Goal: Information Seeking & Learning: Learn about a topic

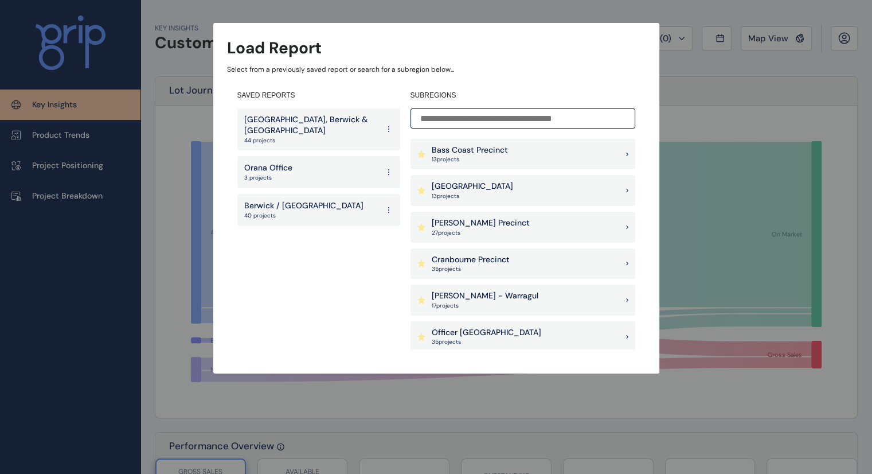
click at [334, 134] on p "[GEOGRAPHIC_DATA], Berwick & [GEOGRAPHIC_DATA]" at bounding box center [311, 125] width 134 height 22
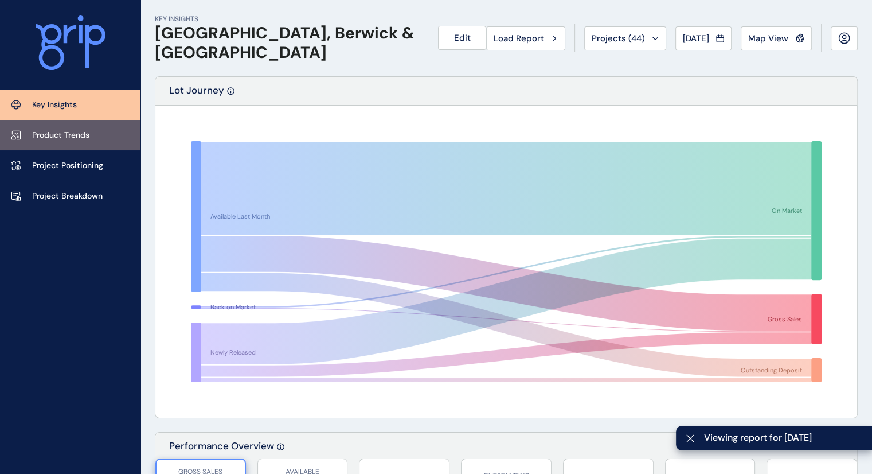
click at [76, 140] on p "Product Trends" at bounding box center [60, 135] width 57 height 11
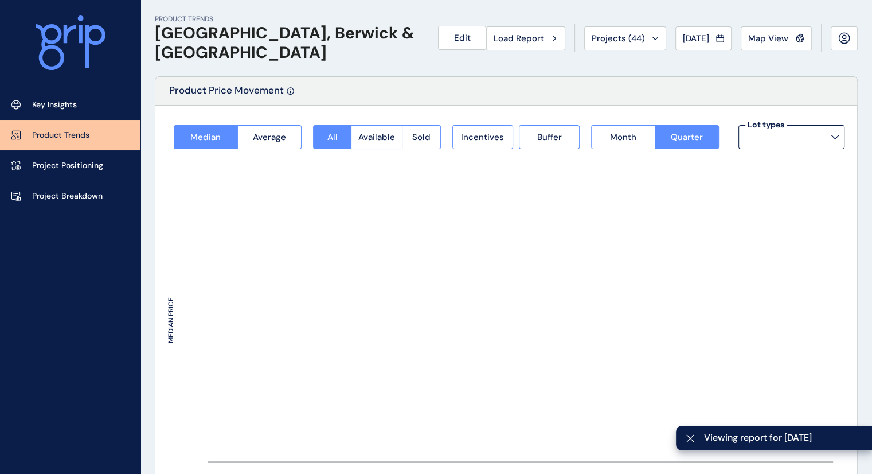
type input "**********"
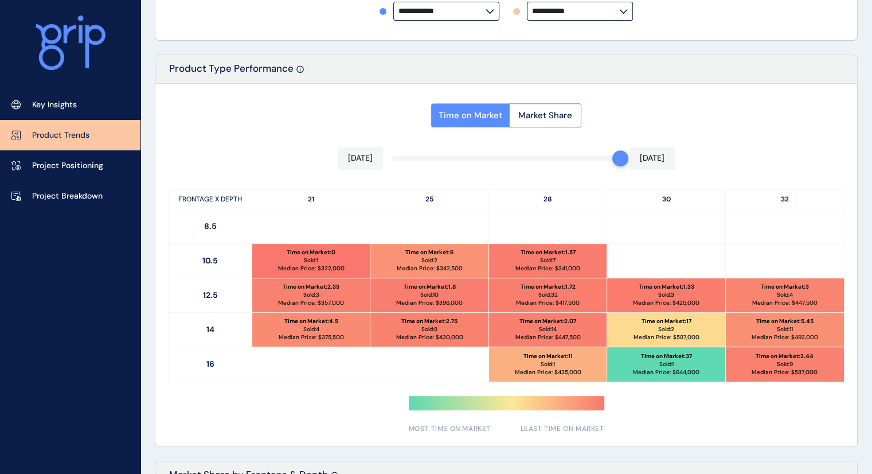
scroll to position [501, 0]
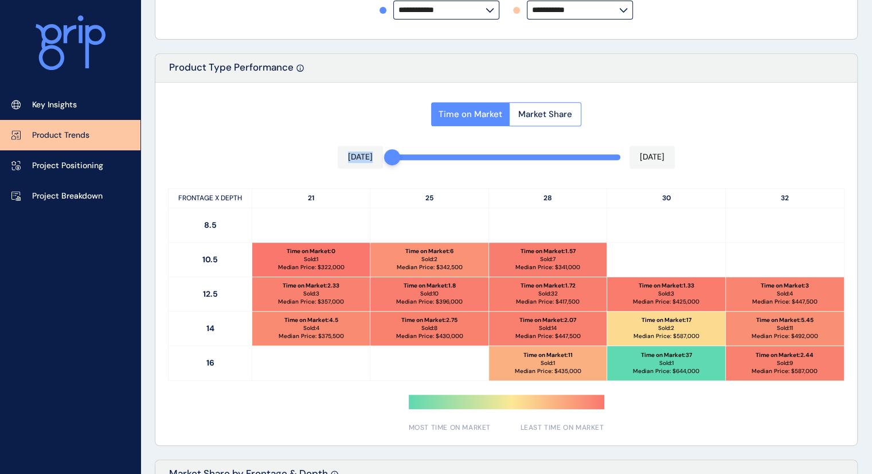
drag, startPoint x: 620, startPoint y: 158, endPoint x: 393, endPoint y: 160, distance: 226.5
click at [393, 160] on div "Time on Market Market Share [DATE] [DATE] FRONTAGE X DEPTH 21 25 28 30 32 8.5 1…" at bounding box center [506, 264] width 702 height 362
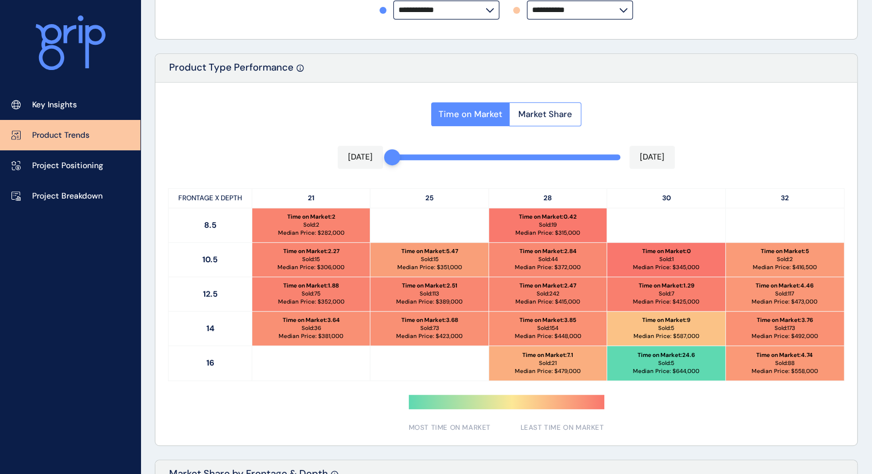
click at [416, 354] on div at bounding box center [429, 363] width 118 height 34
